Goal: Information Seeking & Learning: Learn about a topic

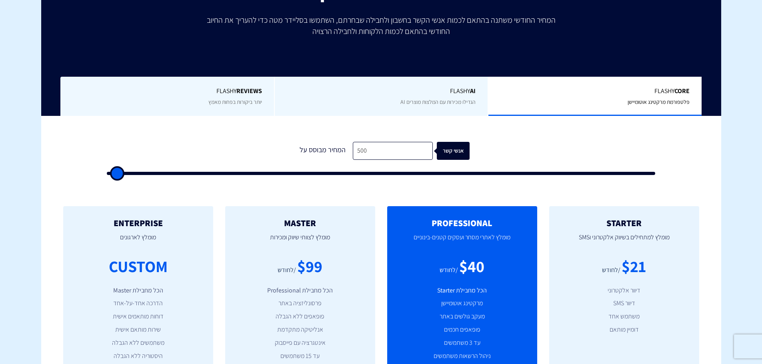
scroll to position [160, 0]
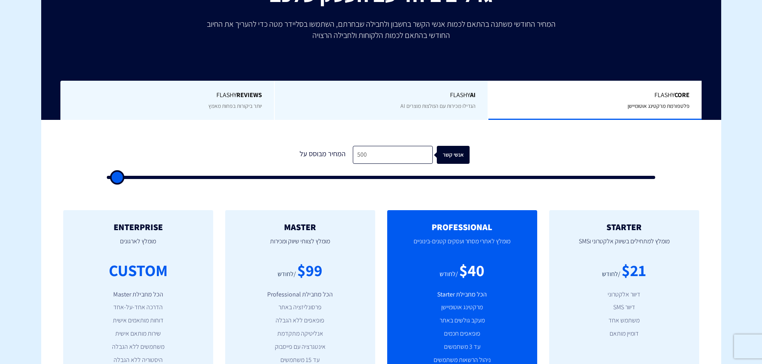
type input "1,000"
type input "1000"
type input "1,500"
type input "1500"
type input "2,000"
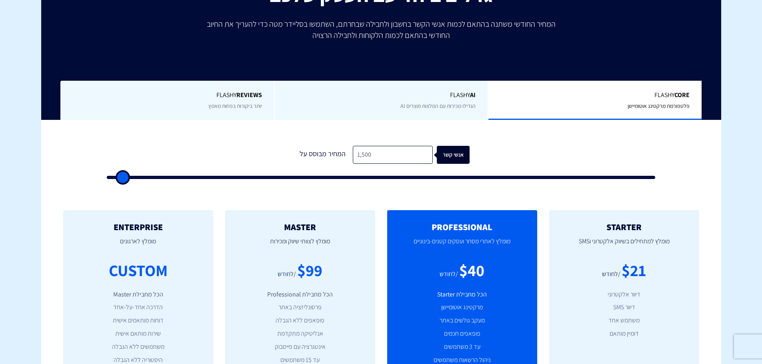
type input "2000"
type input "2,500"
type input "2500"
type input "3,000"
type input "3000"
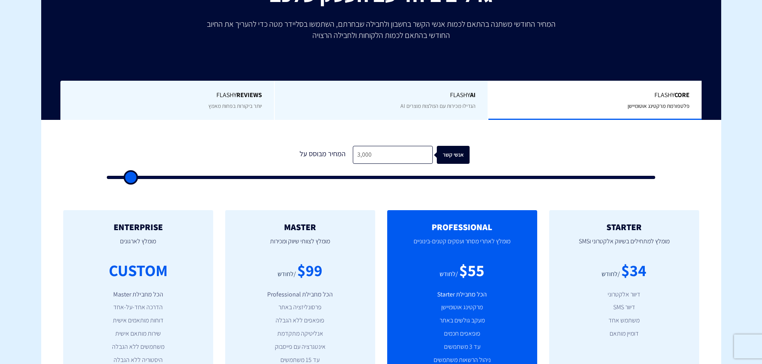
type input "3,500"
type input "3500"
type input "4,000"
type input "4000"
type input "4,500"
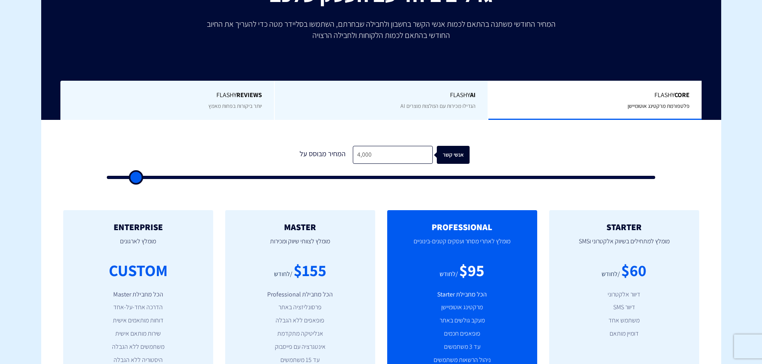
type input "4500"
type input "5,000"
type input "5000"
type input "6,000"
type input "6000"
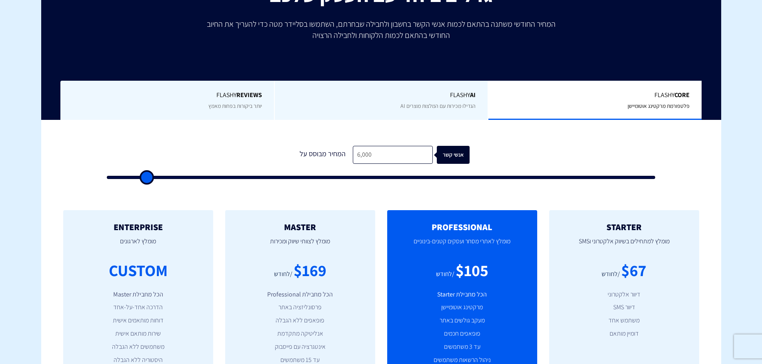
type input "6,500"
type input "6500"
type input "7,000"
type input "7000"
type input "7,500"
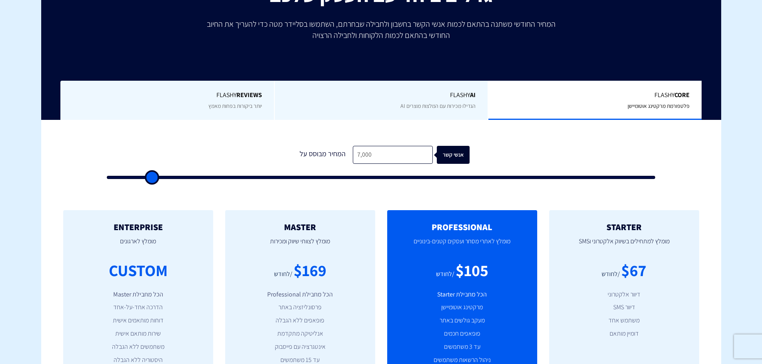
type input "7500"
type input "8,000"
type input "8000"
type input "8,500"
type input "8500"
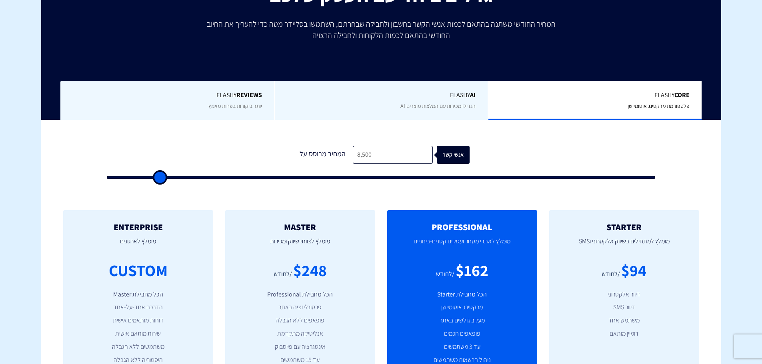
type input "9,000"
type input "9000"
type input "9,500"
type input "9500"
type input "10,000"
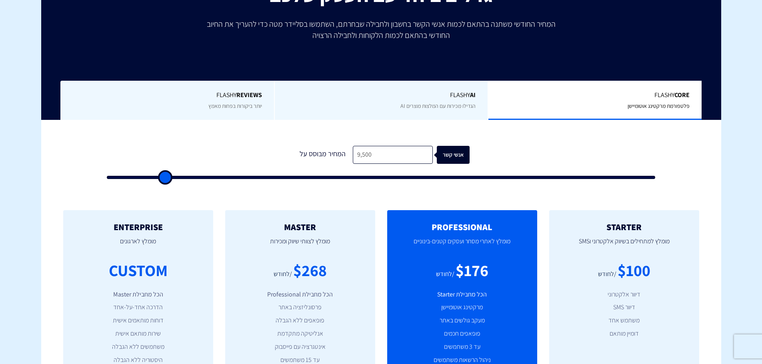
type input "10000"
type input "10,500"
type input "10500"
type input "11,000"
drag, startPoint x: 117, startPoint y: 180, endPoint x: 173, endPoint y: 187, distance: 56.0
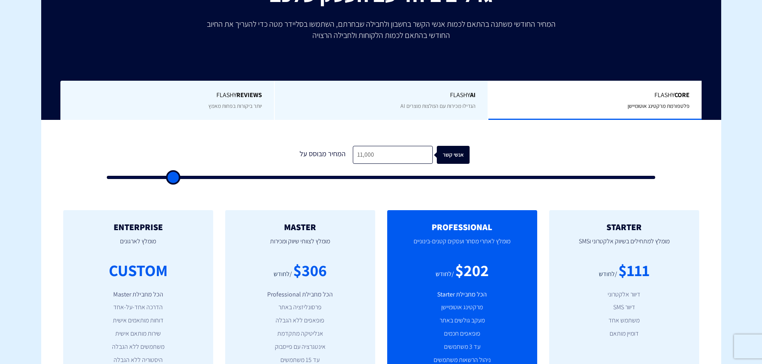
type input "11000"
click at [173, 179] on input "range" at bounding box center [381, 177] width 549 height 3
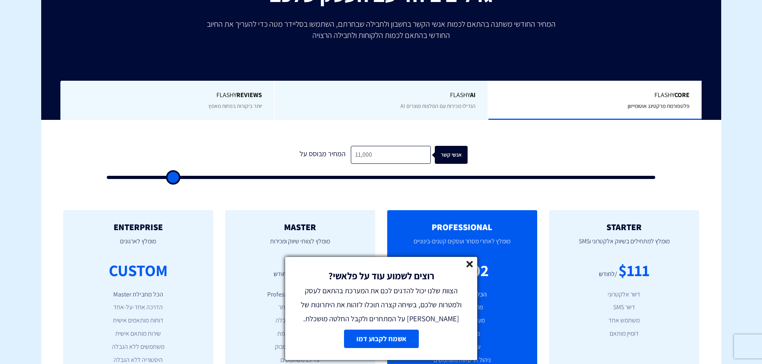
click at [468, 266] on line at bounding box center [470, 265] width 6 height 6
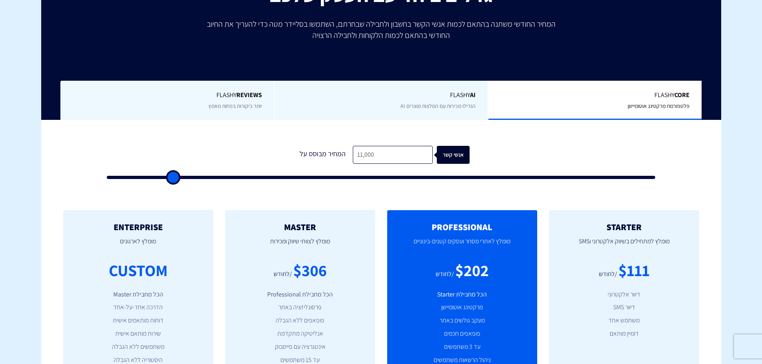
type input "11,500"
type input "11500"
type input "12,000"
type input "12000"
type input "12,500"
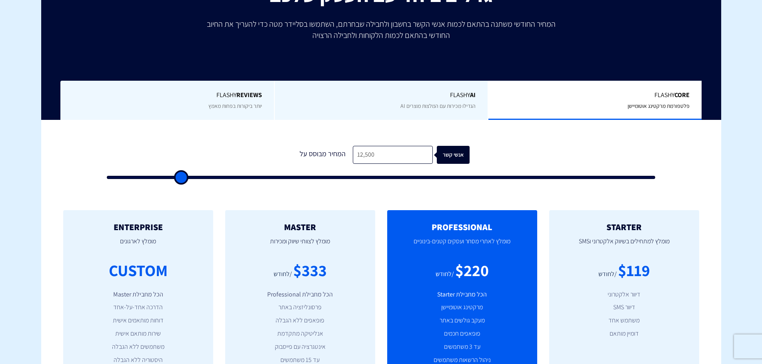
drag, startPoint x: 172, startPoint y: 181, endPoint x: 181, endPoint y: 185, distance: 10.0
type input "12500"
click at [181, 179] on input "range" at bounding box center [381, 177] width 549 height 3
type input "13,000"
type input "13000"
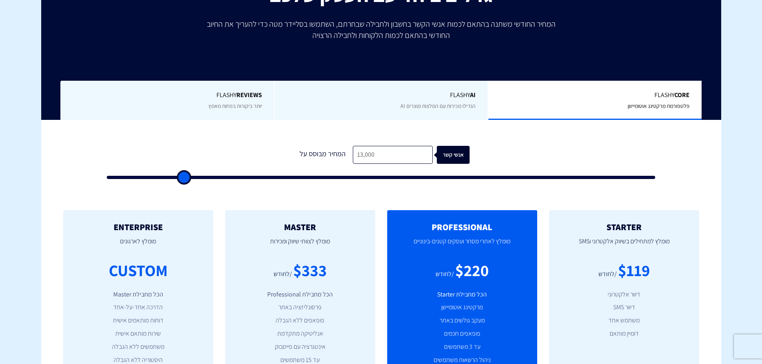
type input "12,500"
type input "12500"
type input "12,000"
type input "12000"
type input "11,500"
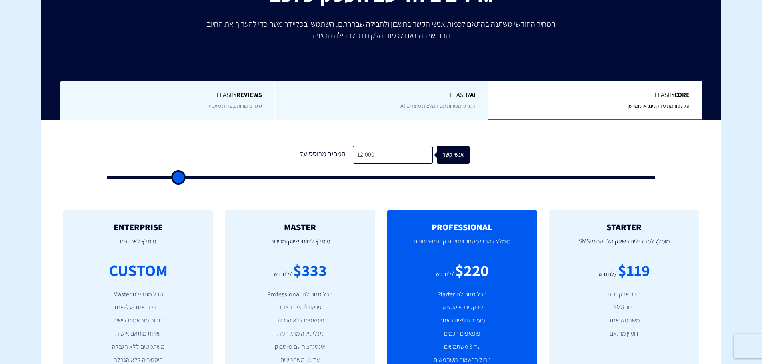
type input "11500"
type input "11,000"
drag, startPoint x: 182, startPoint y: 178, endPoint x: 174, endPoint y: 178, distance: 8.4
type input "11000"
click at [174, 178] on input "range" at bounding box center [381, 177] width 549 height 3
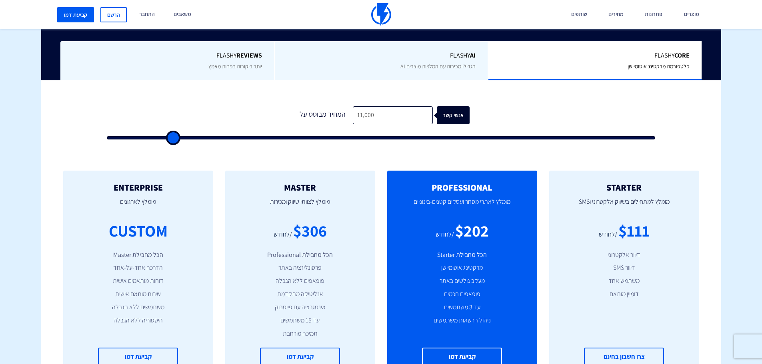
scroll to position [200, 0]
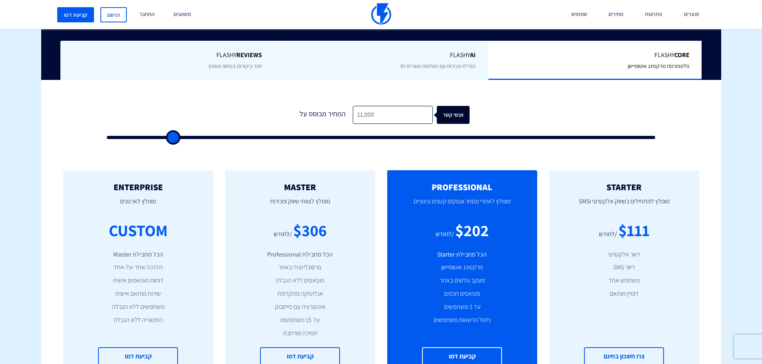
type input "11,500"
type input "11500"
type input "12,000"
type input "12000"
type input "12,500"
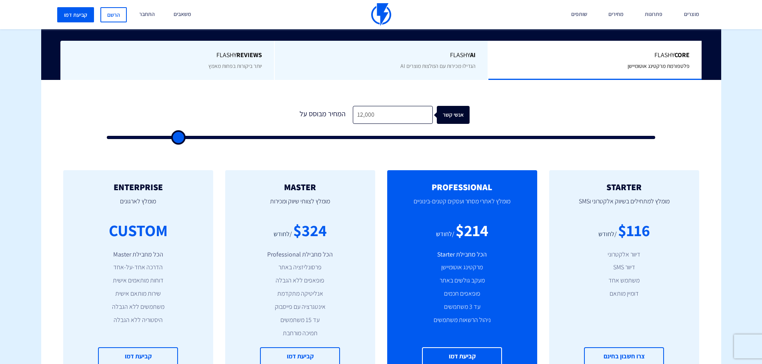
type input "12500"
type input "13,000"
type input "13000"
type input "13,500"
type input "13500"
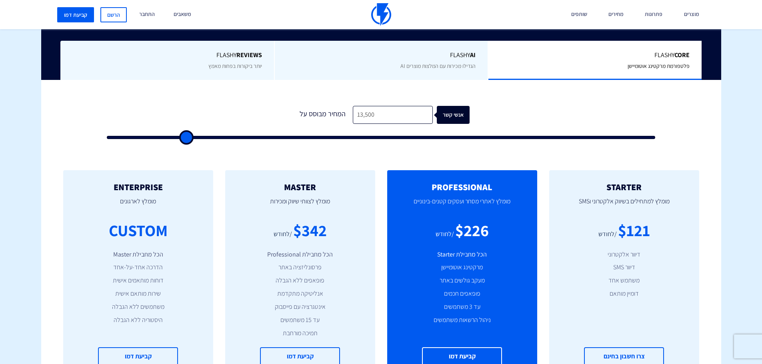
type input "14,000"
type input "14000"
type input "13,500"
type input "13500"
type input "13,000"
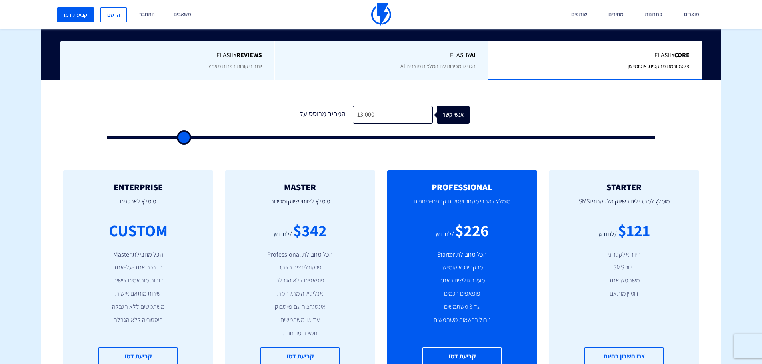
drag, startPoint x: 176, startPoint y: 137, endPoint x: 182, endPoint y: 137, distance: 6.8
type input "13000"
click at [182, 137] on input "range" at bounding box center [381, 137] width 549 height 3
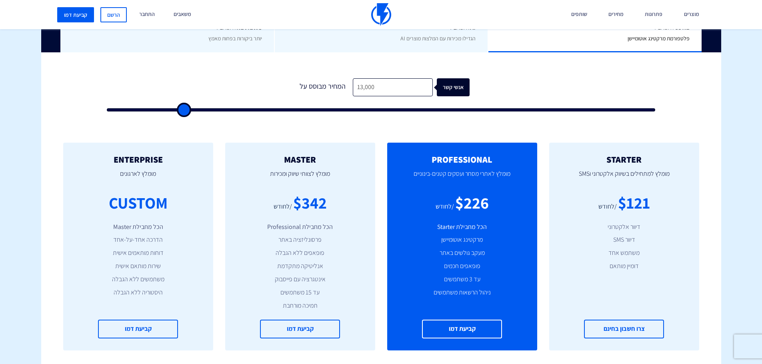
scroll to position [240, 0]
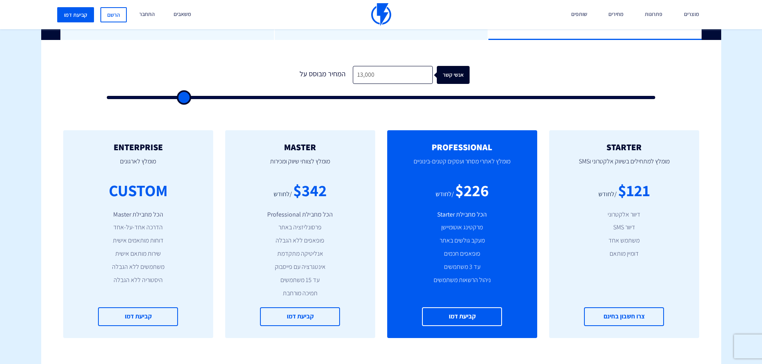
type input "13,500"
type input "13500"
type input "14,000"
type input "14000"
type input "14,500"
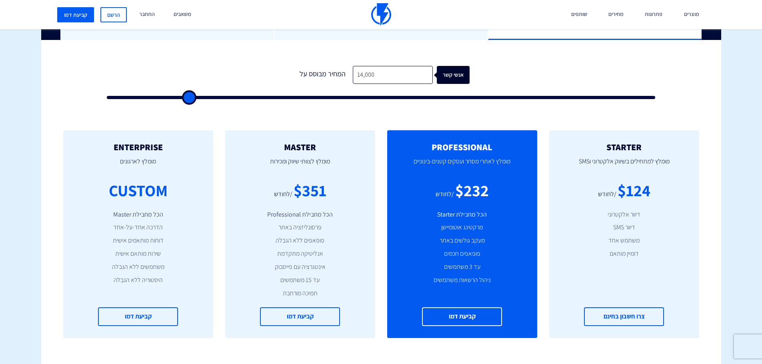
type input "14500"
type input "15,000"
type input "15000"
type input "15,500"
type input "15500"
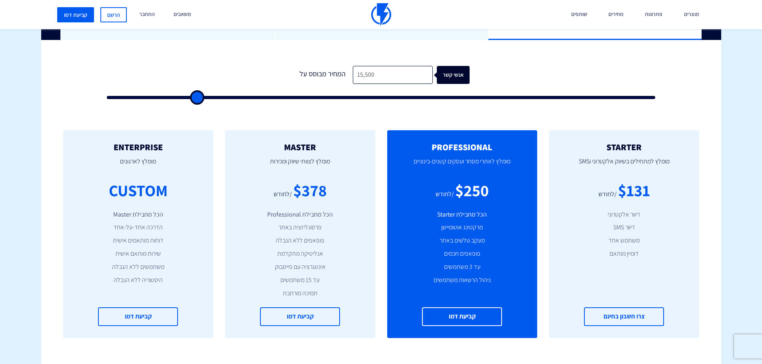
type input "16,000"
type input "16000"
type input "16,500"
type input "16500"
type input "17,000"
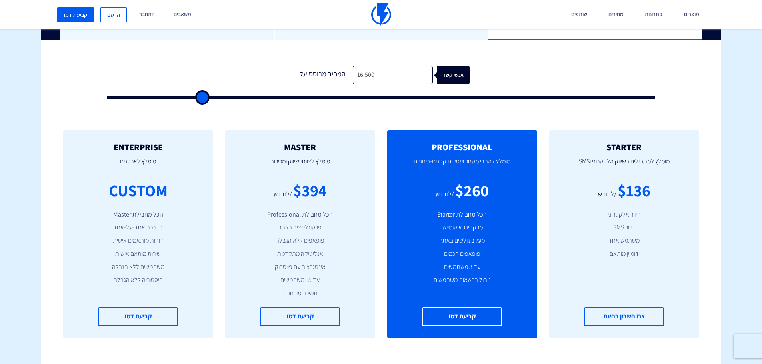
type input "17000"
type input "17,500"
type input "17500"
type input "18,000"
type input "18000"
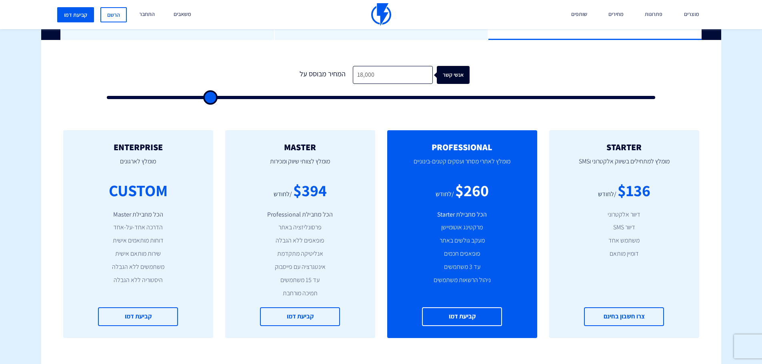
type input "18,500"
type input "18500"
type input "19,000"
type input "19000"
type input "19,500"
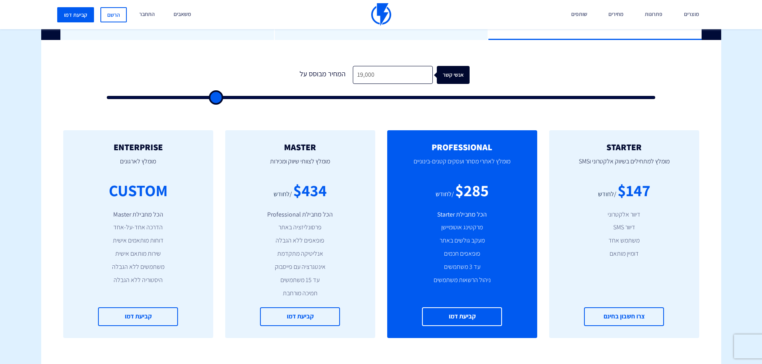
type input "19500"
type input "20,000"
type input "20000"
type input "20,500"
type input "20500"
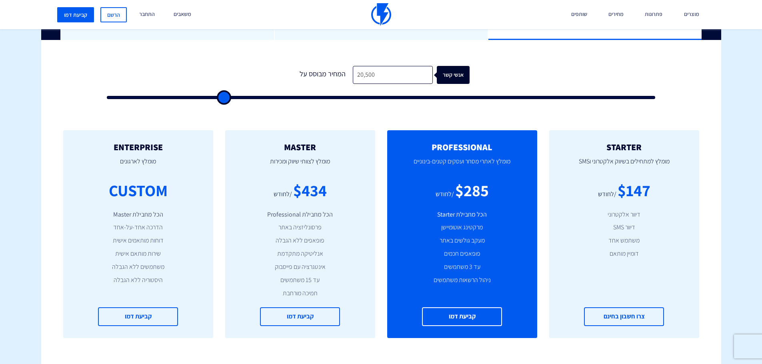
type input "21,000"
type input "21000"
type input "21,500"
type input "21500"
type input "22,000"
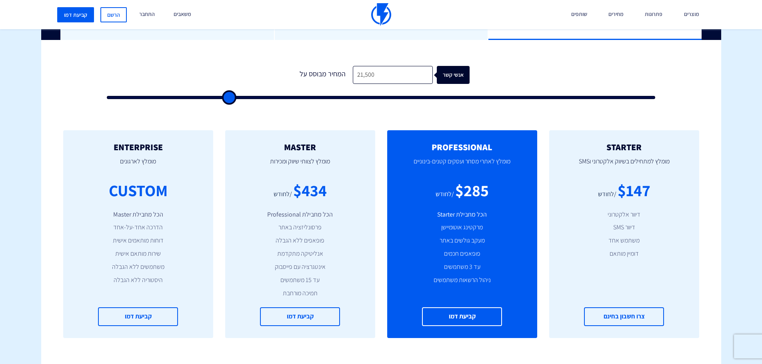
type input "22000"
type input "22,500"
type input "22500"
type input "23,000"
type input "23000"
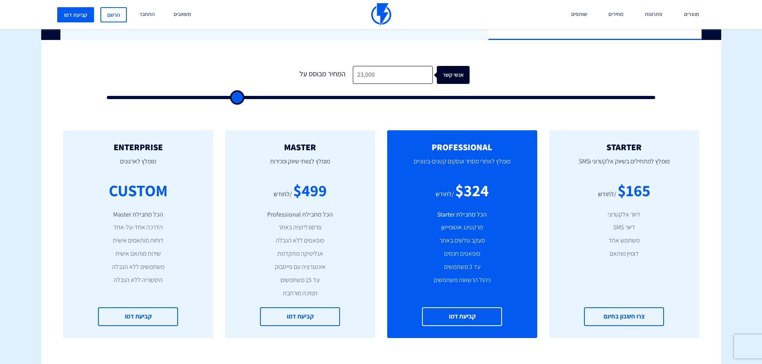
type input "23,500"
type input "23500"
type input "24,000"
type input "24000"
type input "24,500"
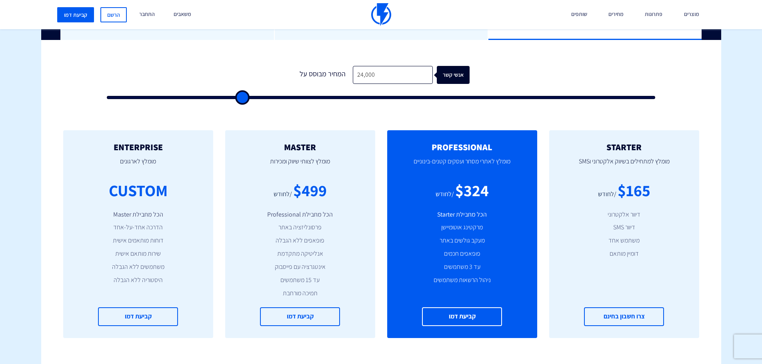
type input "24500"
type input "25,000"
type input "25000"
type input "25,500"
type input "25500"
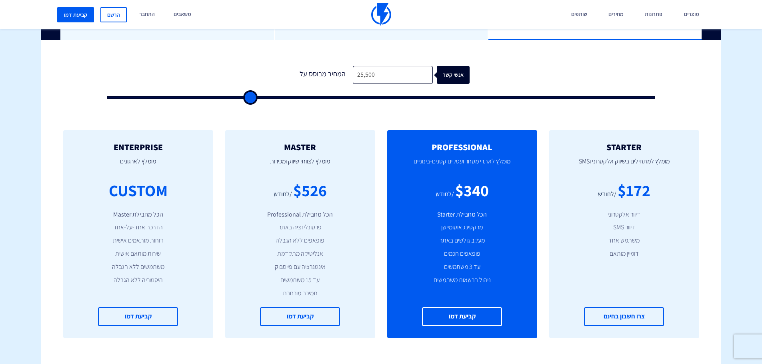
type input "26,000"
type input "26000"
type input "26,500"
type input "26500"
type input "27,000"
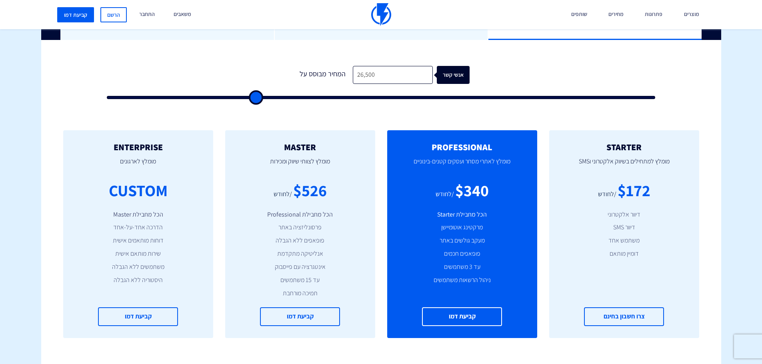
type input "27000"
type input "27,500"
type input "27500"
type input "28,000"
type input "28000"
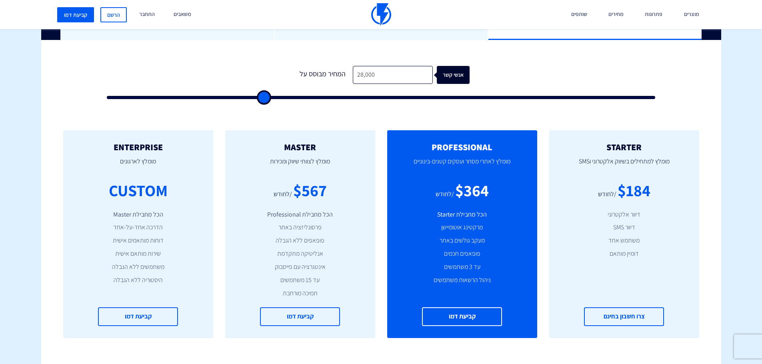
type input "28,500"
type input "28500"
type input "29,000"
type input "29000"
type input "29,500"
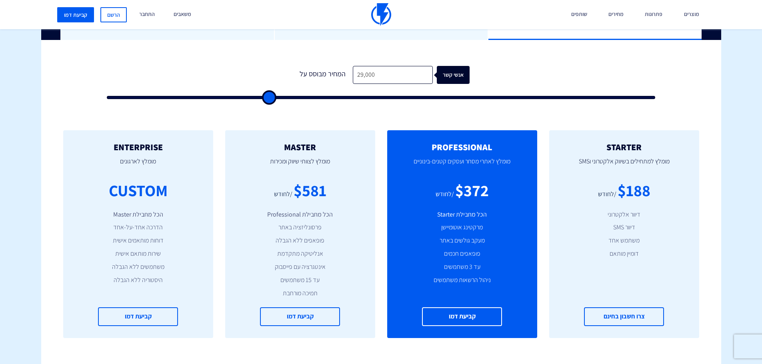
type input "29500"
type input "30,000"
drag, startPoint x: 186, startPoint y: 96, endPoint x: 274, endPoint y: 116, distance: 89.8
type input "30000"
click at [274, 99] on input "range" at bounding box center [381, 97] width 549 height 3
